Goal: Navigation & Orientation: Go to known website

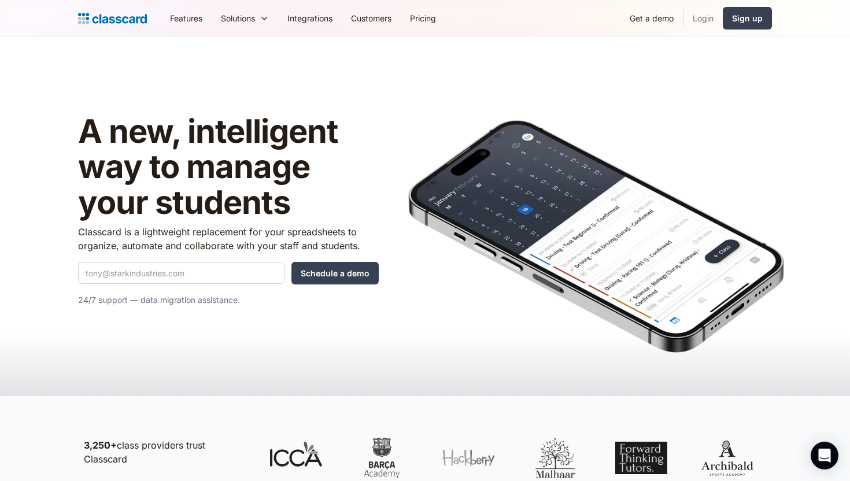
click at [699, 16] on link "Login" at bounding box center [703, 18] width 39 height 26
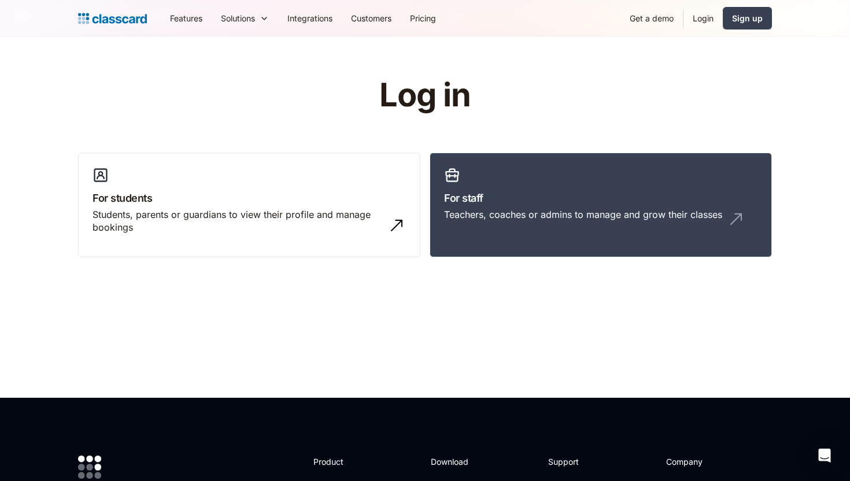
click at [699, 16] on link "Login" at bounding box center [703, 18] width 39 height 26
click at [520, 212] on div "Teachers, coaches or admins to manage and grow their classes" at bounding box center [583, 214] width 278 height 13
